Goal: Task Accomplishment & Management: Manage account settings

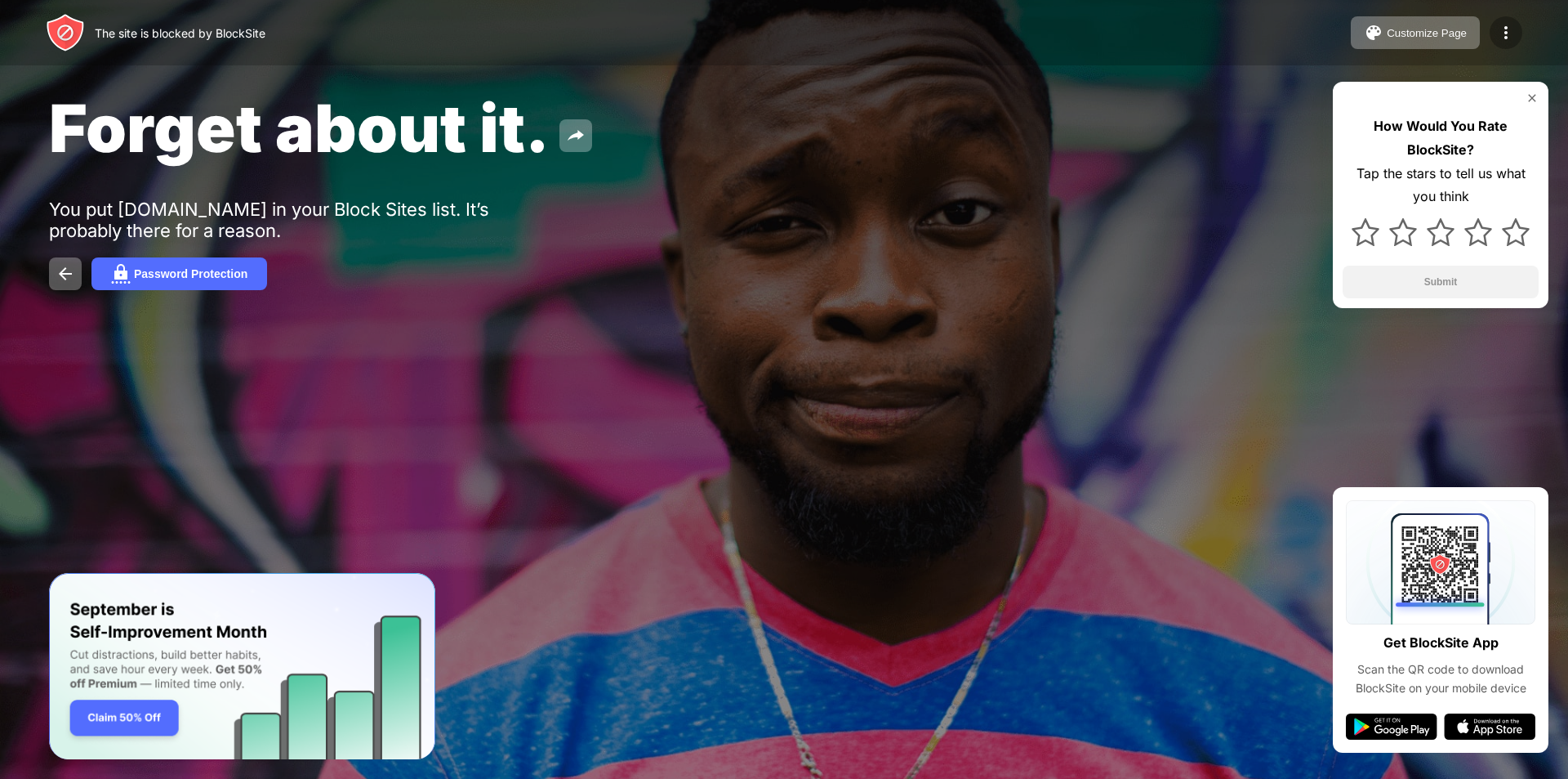
click at [1506, 40] on img at bounding box center [1506, 33] width 20 height 20
click at [1510, 29] on img at bounding box center [1506, 33] width 20 height 20
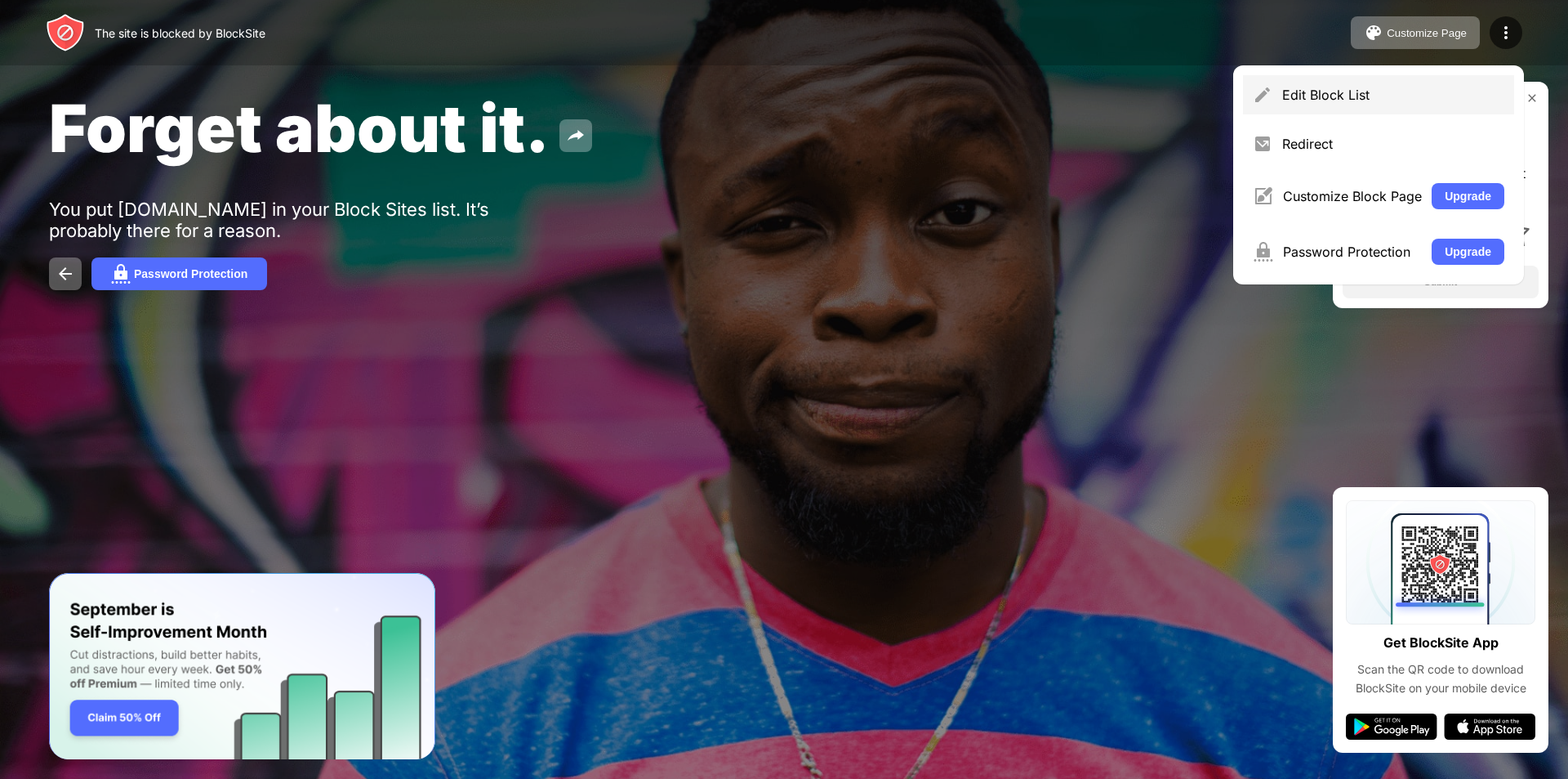
click at [1368, 92] on div "Edit Block List" at bounding box center [1392, 95] width 223 height 16
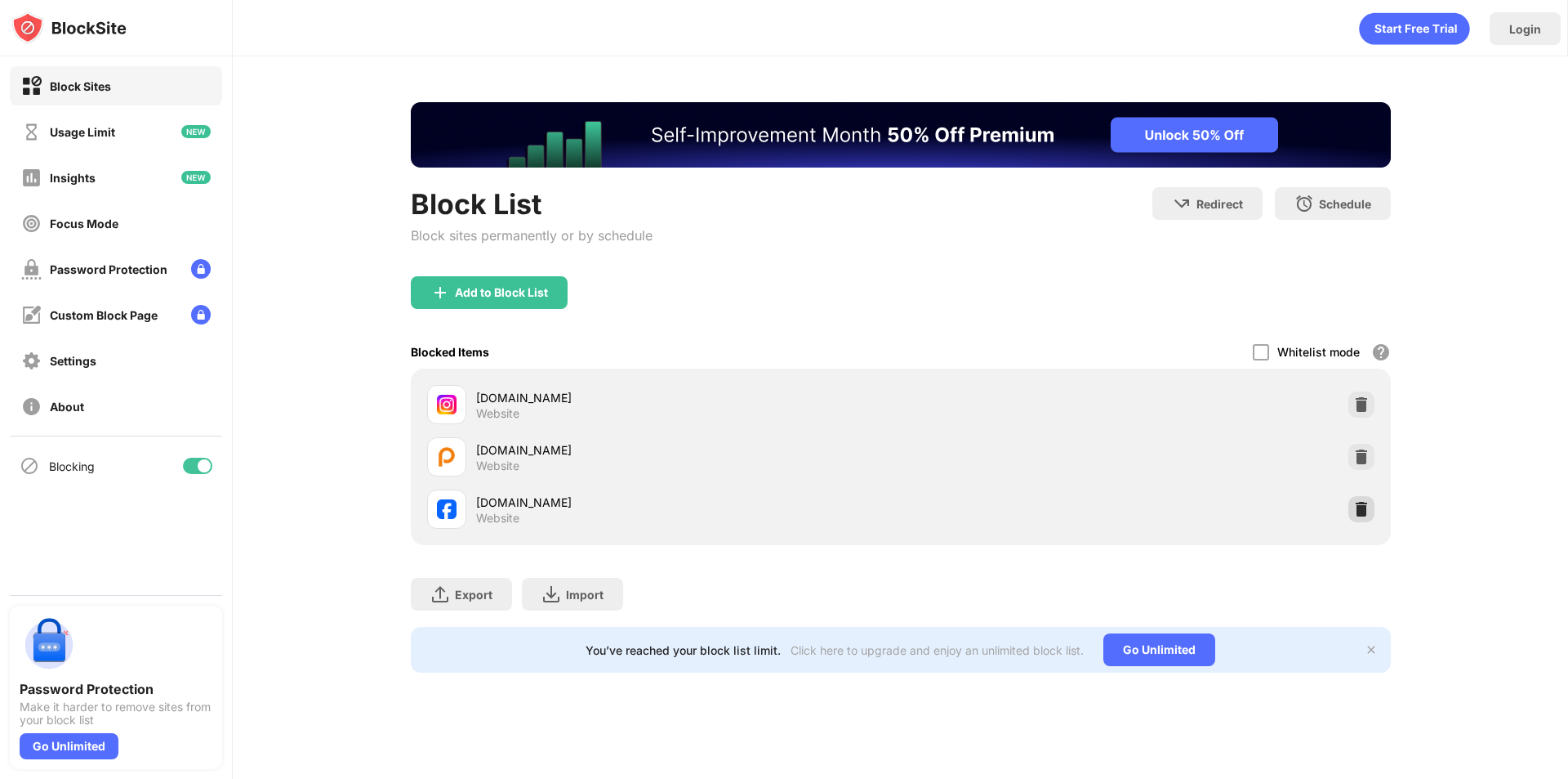
click at [1359, 515] on img at bounding box center [1361, 509] width 16 height 16
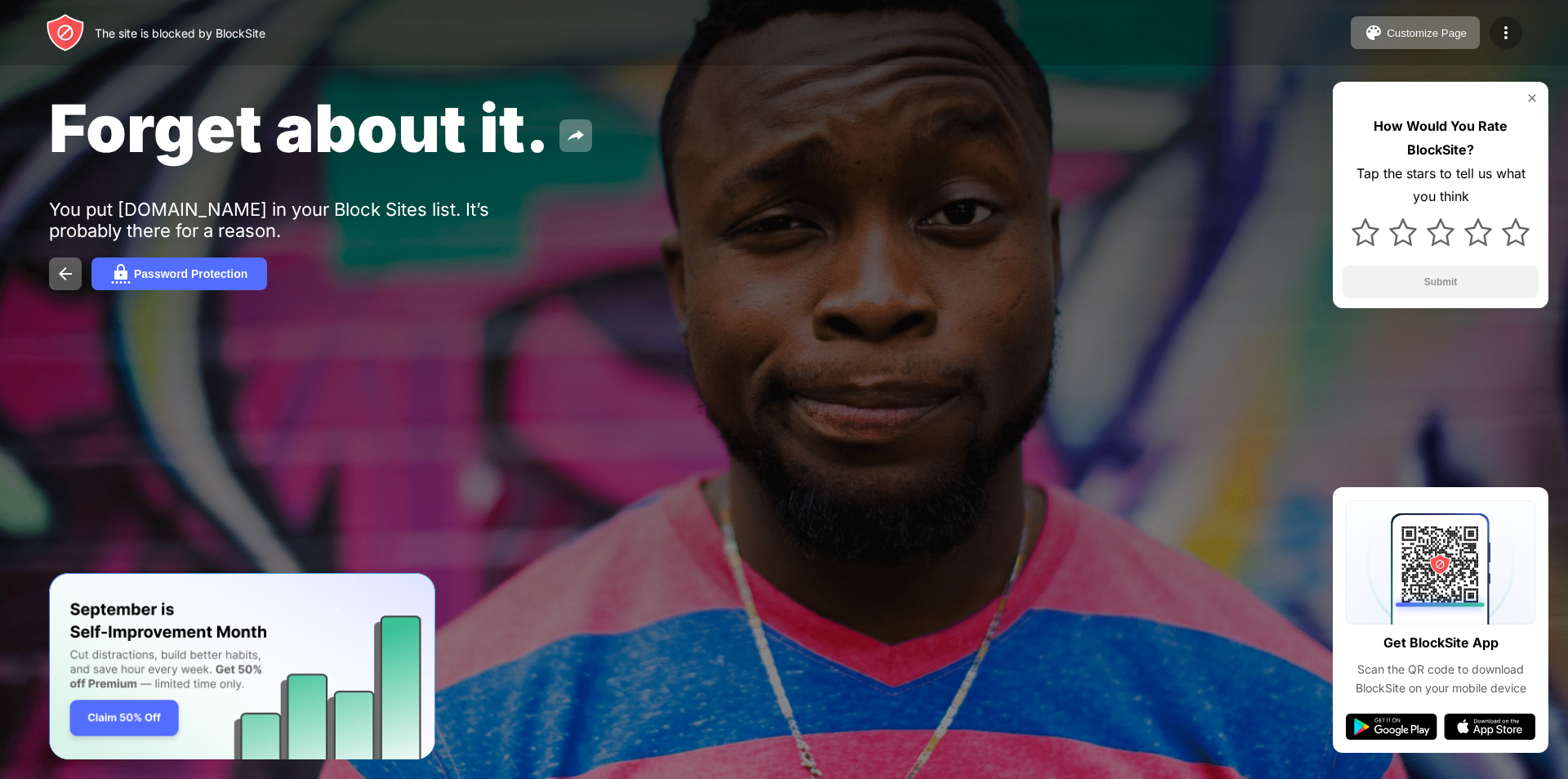
click at [1505, 38] on img at bounding box center [1506, 33] width 20 height 20
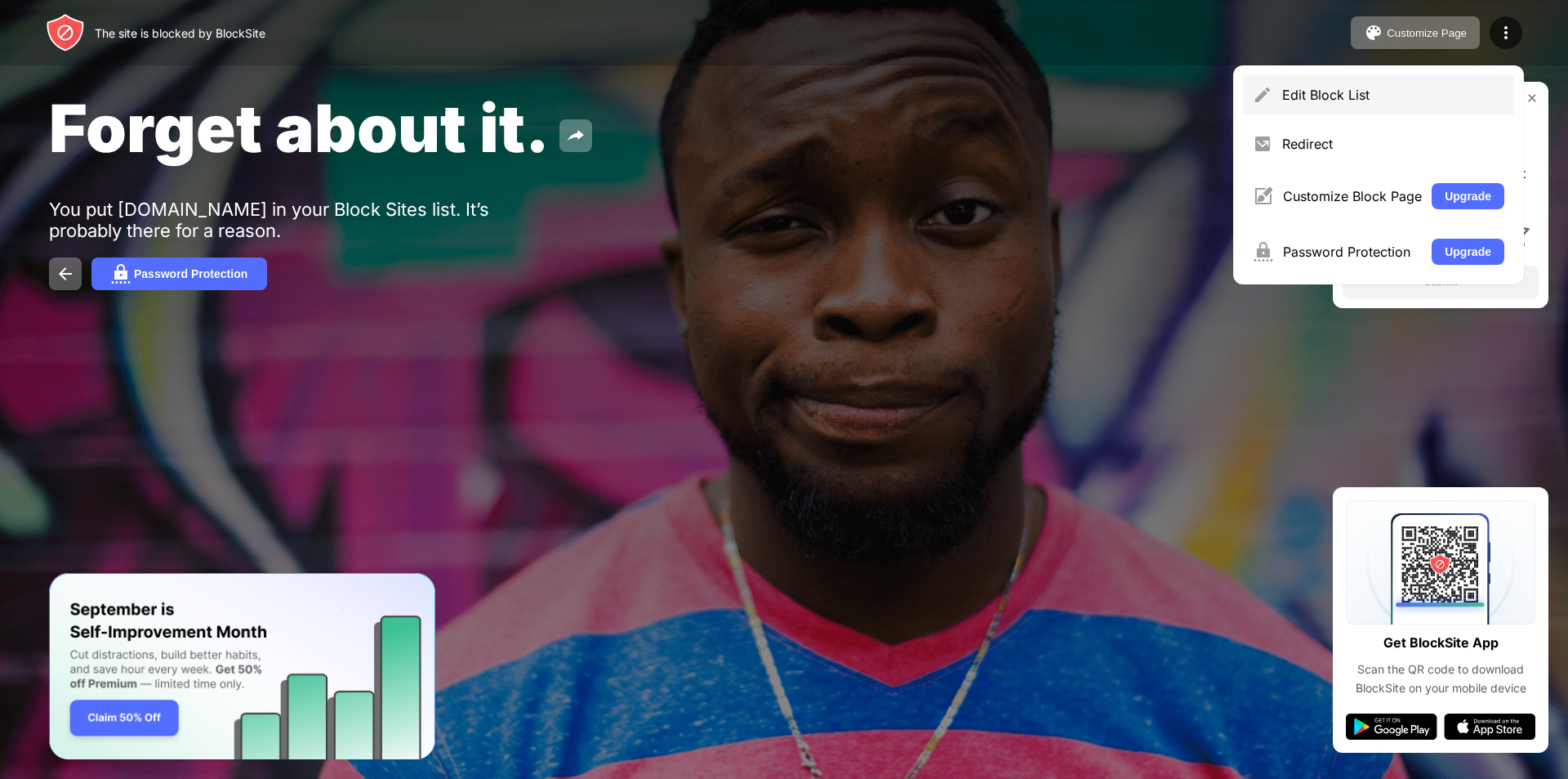
click at [1307, 109] on div "Edit Block List" at bounding box center [1378, 94] width 271 height 39
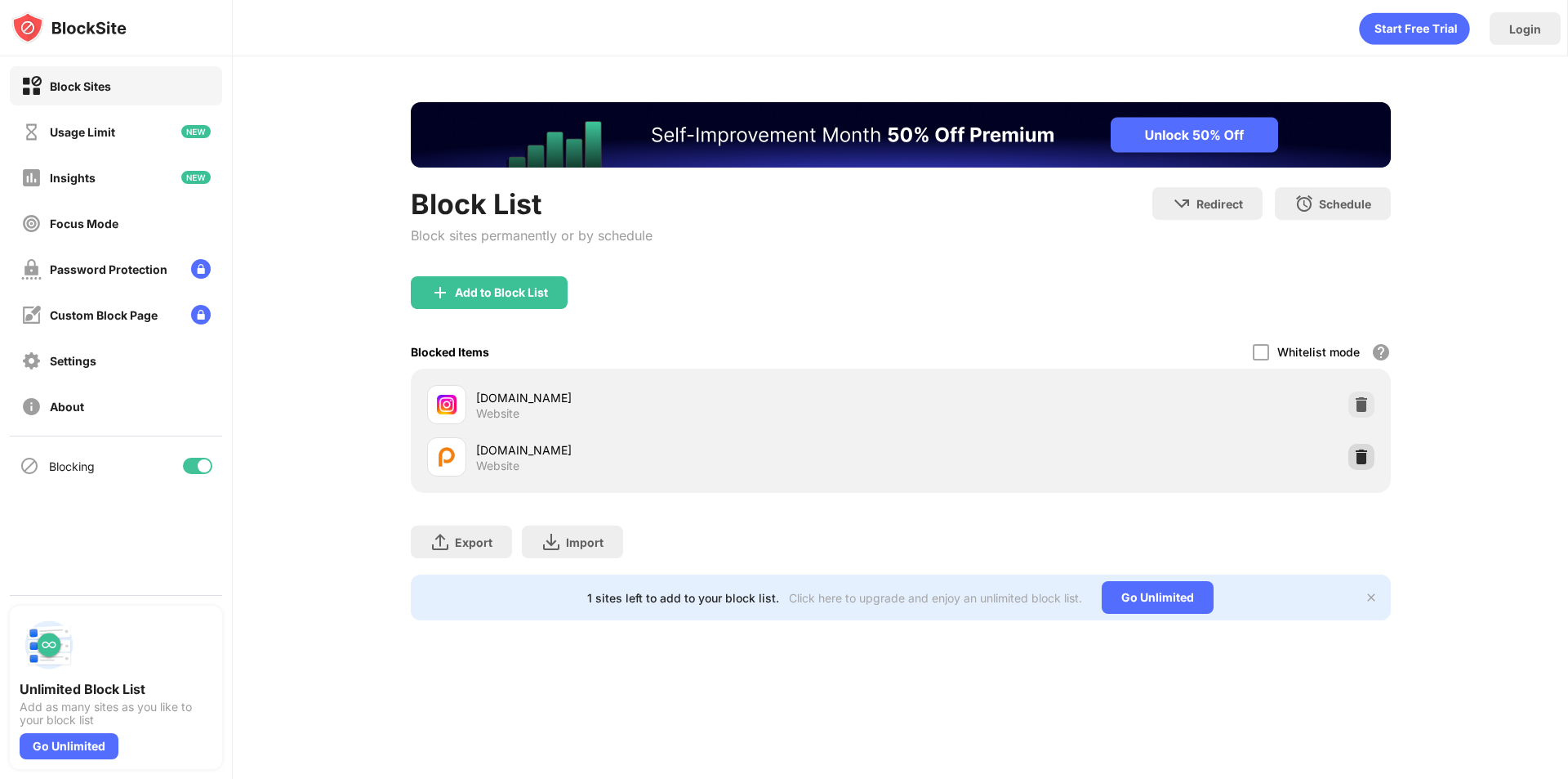
click at [1363, 451] on img at bounding box center [1361, 456] width 16 height 16
